Goal: Find specific page/section: Find specific page/section

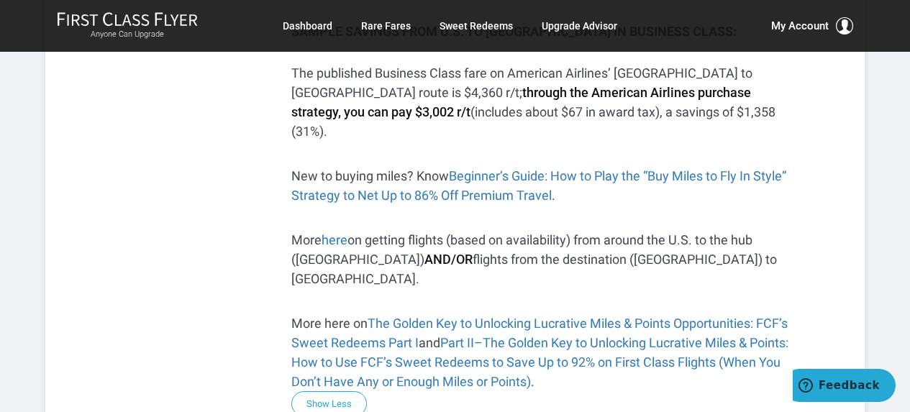
scroll to position [432, 0]
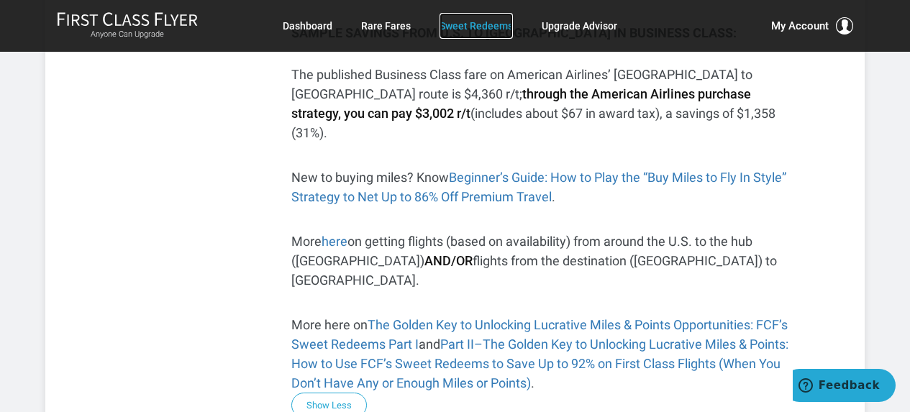
click at [468, 24] on link "Sweet Redeems" at bounding box center [476, 26] width 73 height 26
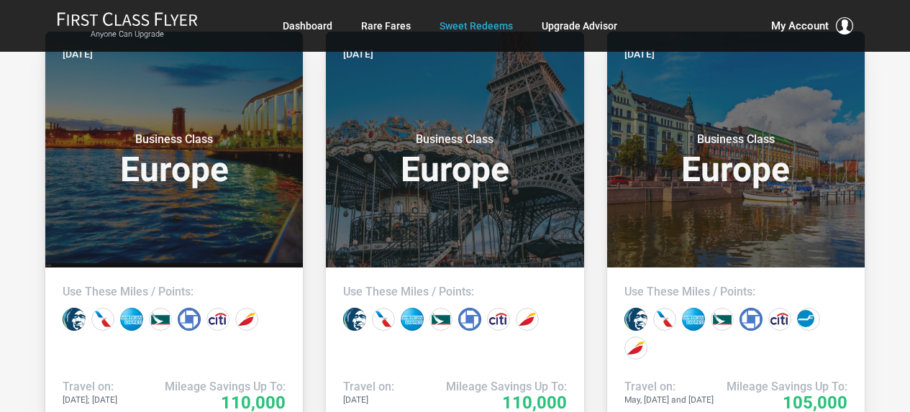
scroll to position [360, 0]
